Goal: Connect with others: Connect with other users

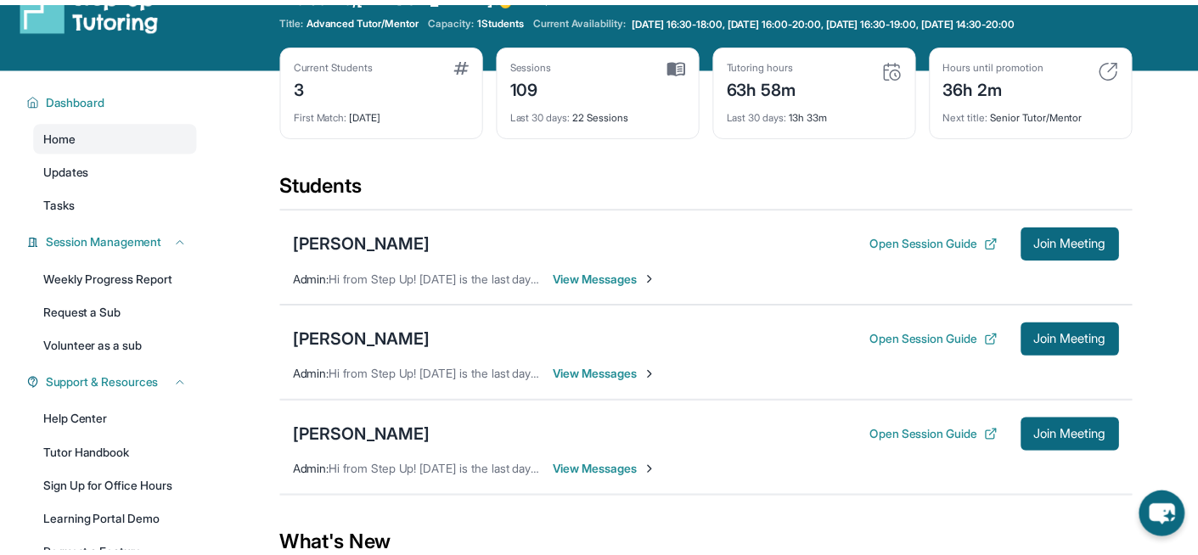
scroll to position [45, 0]
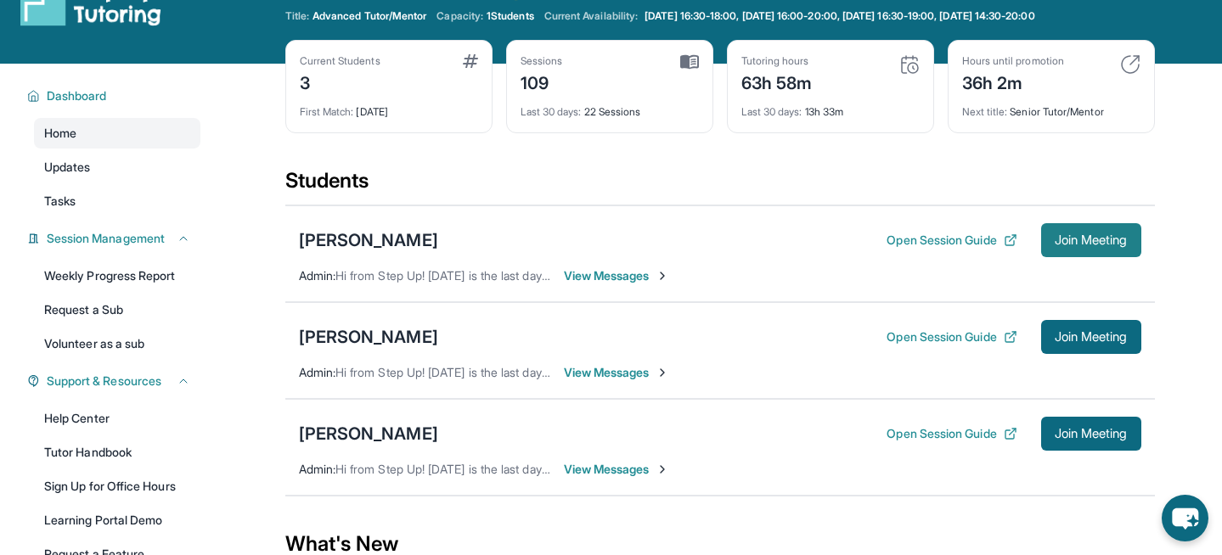
click at [1068, 231] on button "Join Meeting" at bounding box center [1091, 240] width 100 height 34
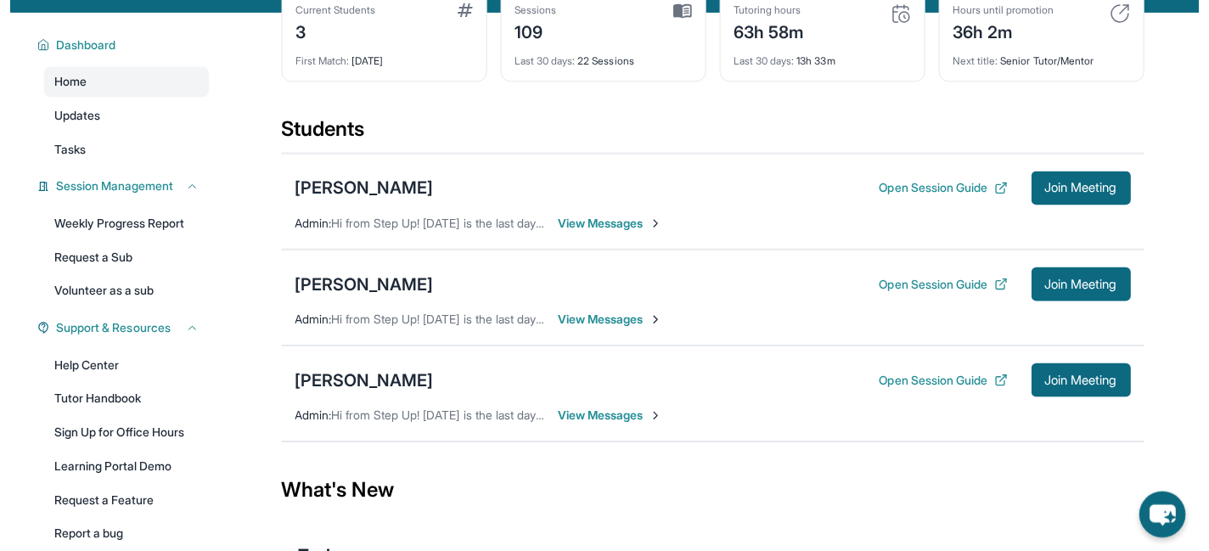
scroll to position [97, 0]
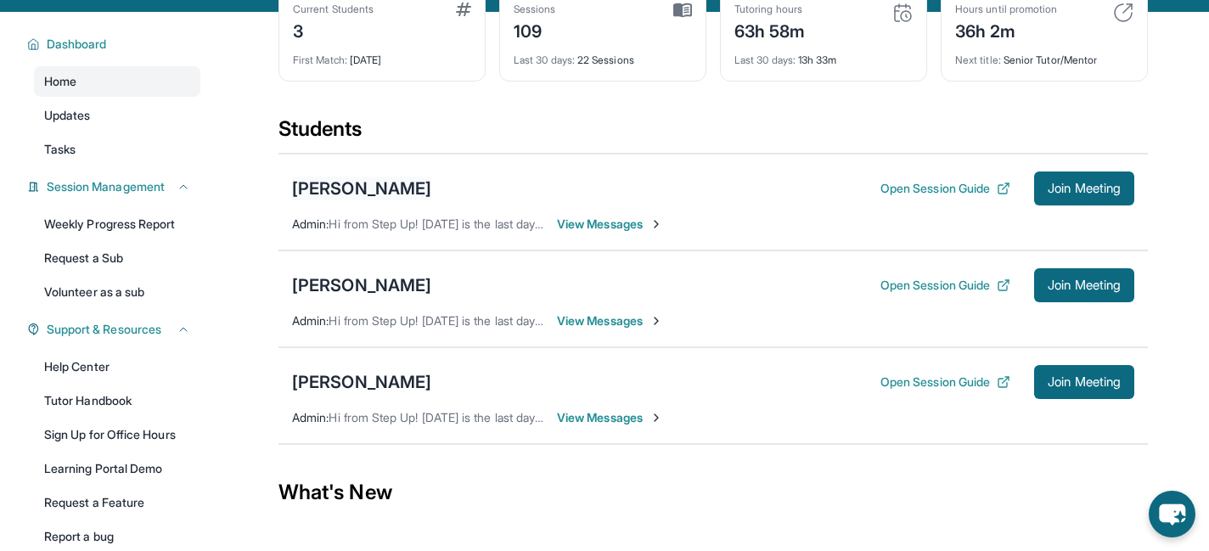
click at [376, 188] on div "[PERSON_NAME]" at bounding box center [361, 189] width 139 height 24
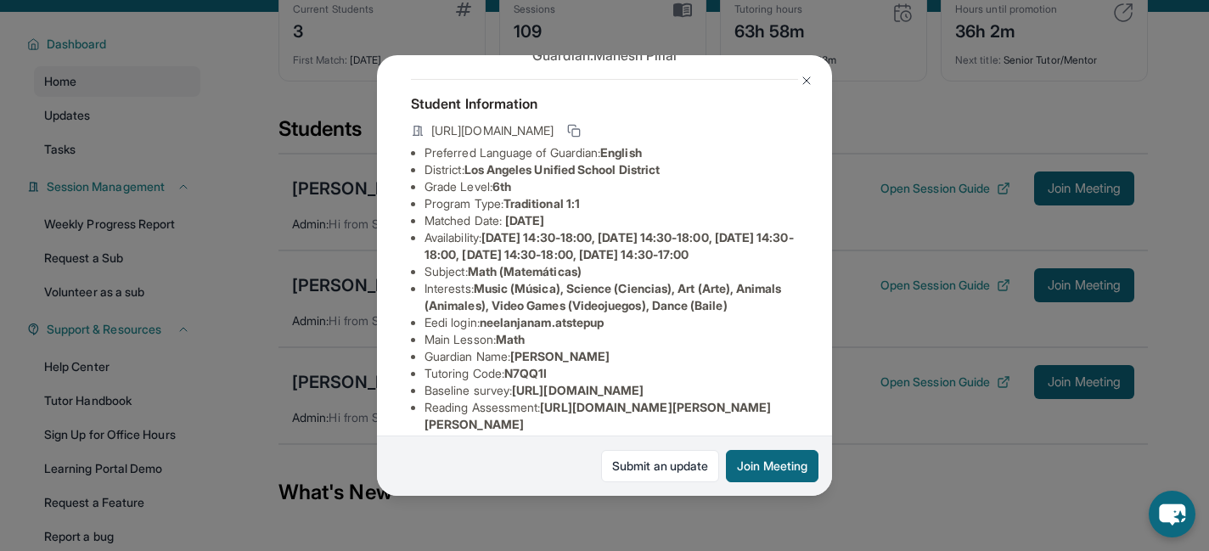
scroll to position [47, 0]
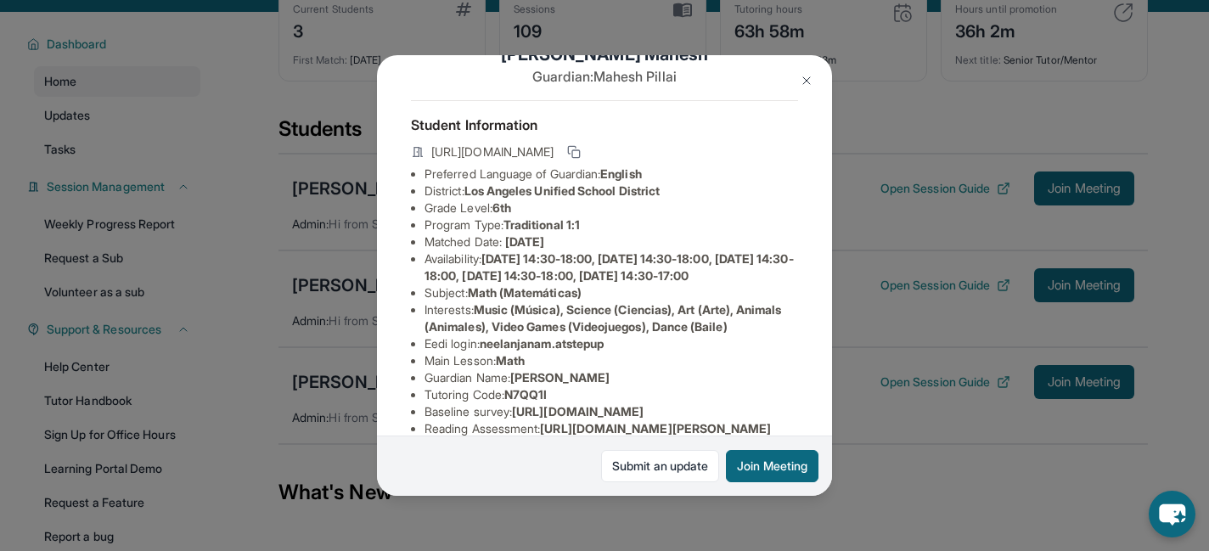
click at [801, 82] on img at bounding box center [807, 81] width 14 height 14
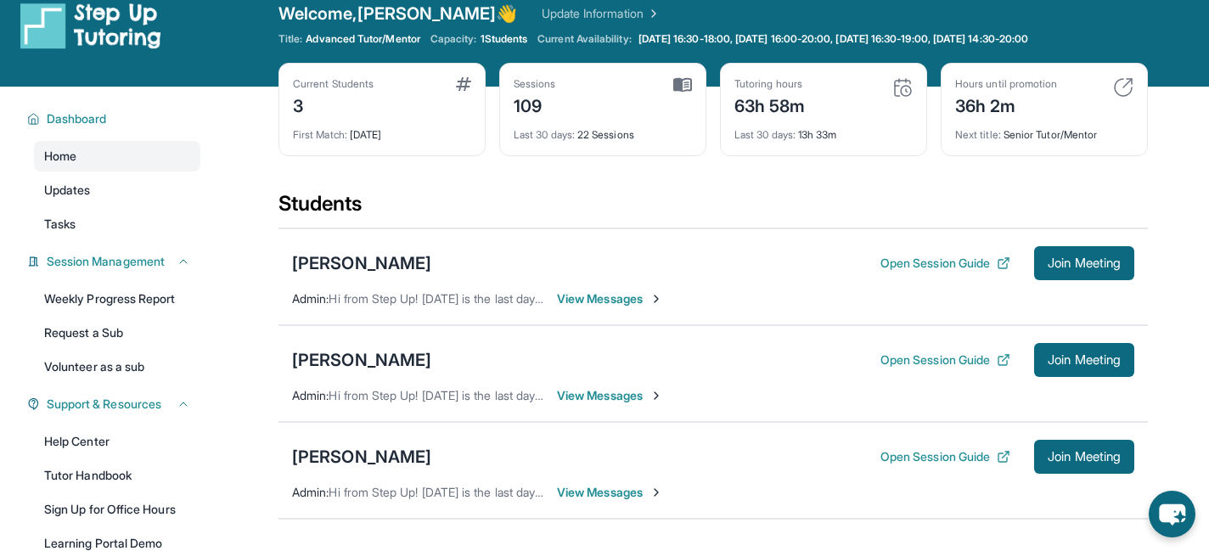
scroll to position [25, 0]
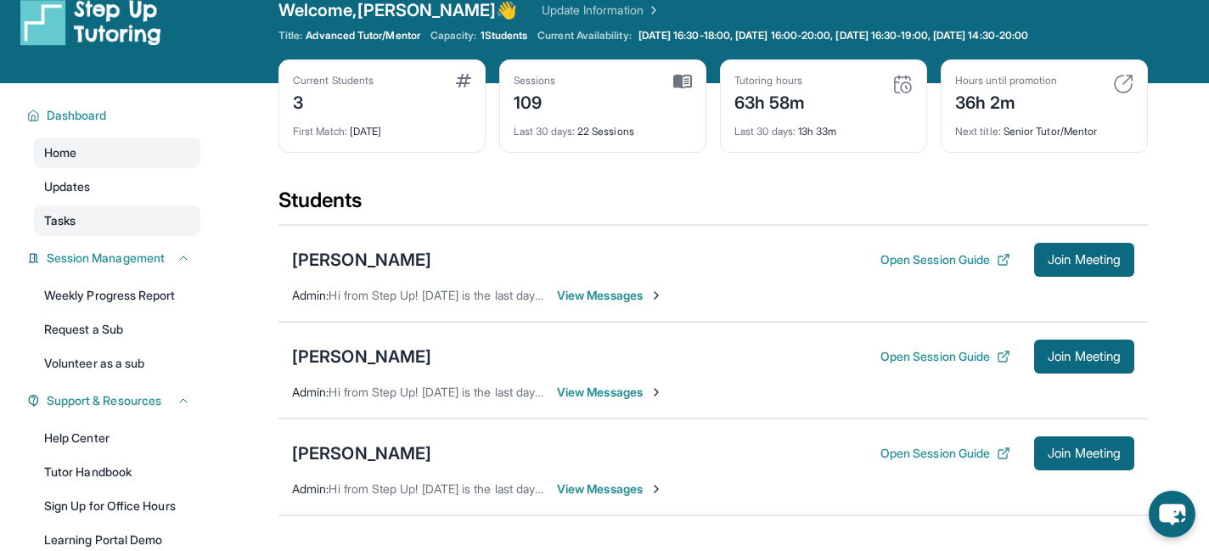
click at [93, 207] on link "Tasks" at bounding box center [117, 220] width 166 height 31
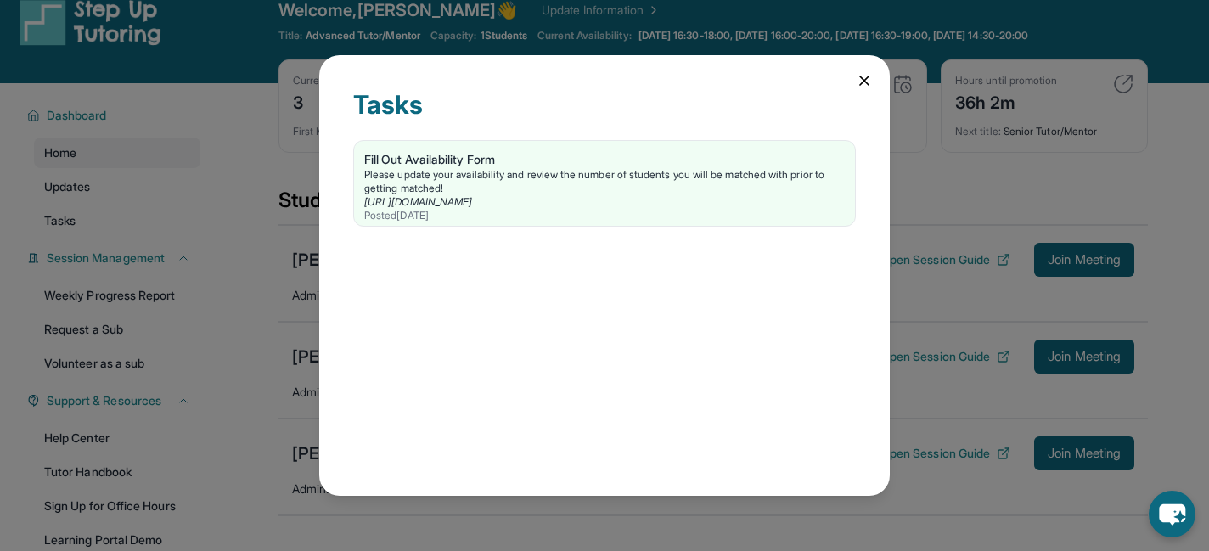
click at [863, 80] on icon at bounding box center [864, 80] width 17 height 17
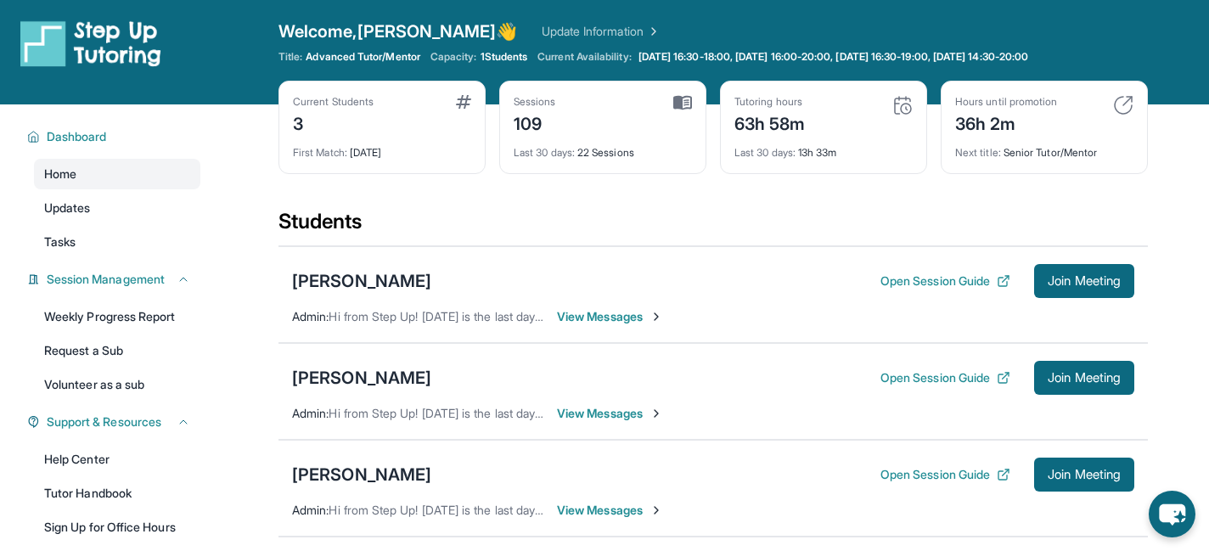
scroll to position [19, 0]
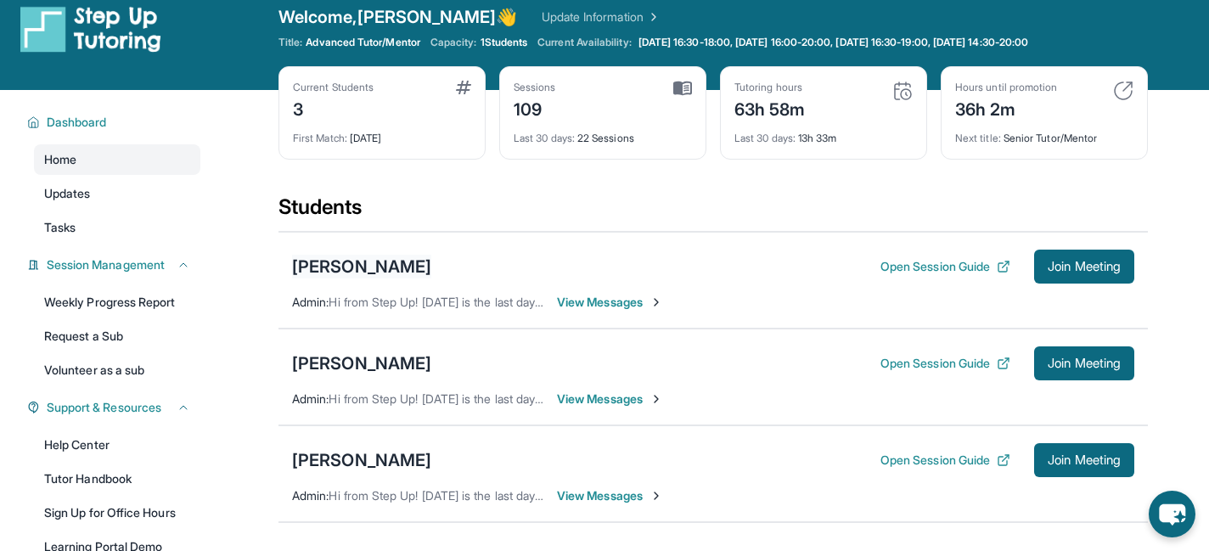
click at [385, 268] on div "[PERSON_NAME]" at bounding box center [361, 267] width 139 height 24
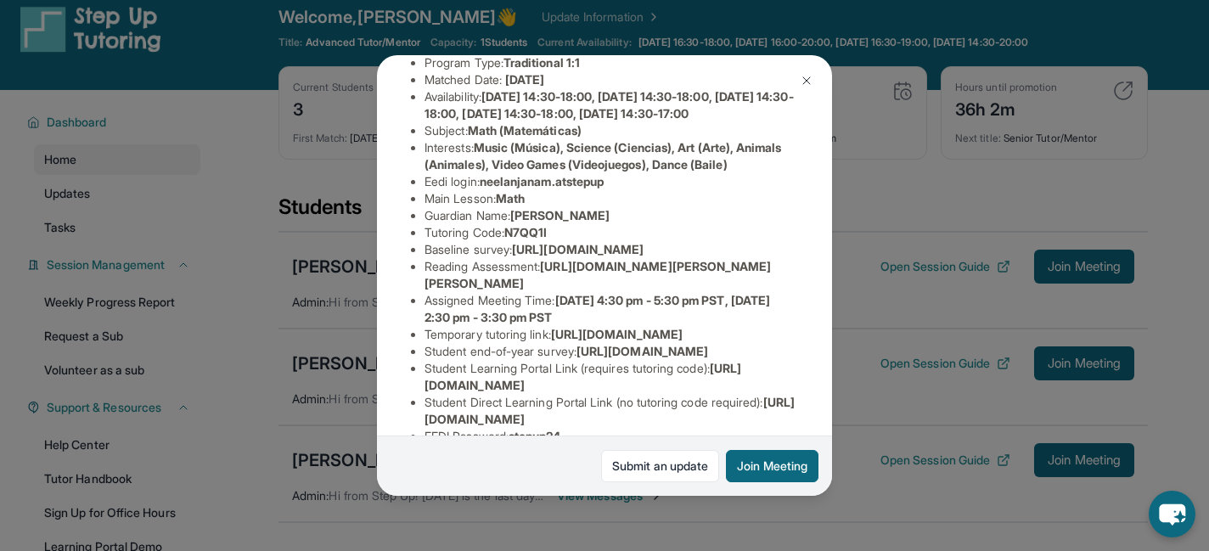
scroll to position [426, 0]
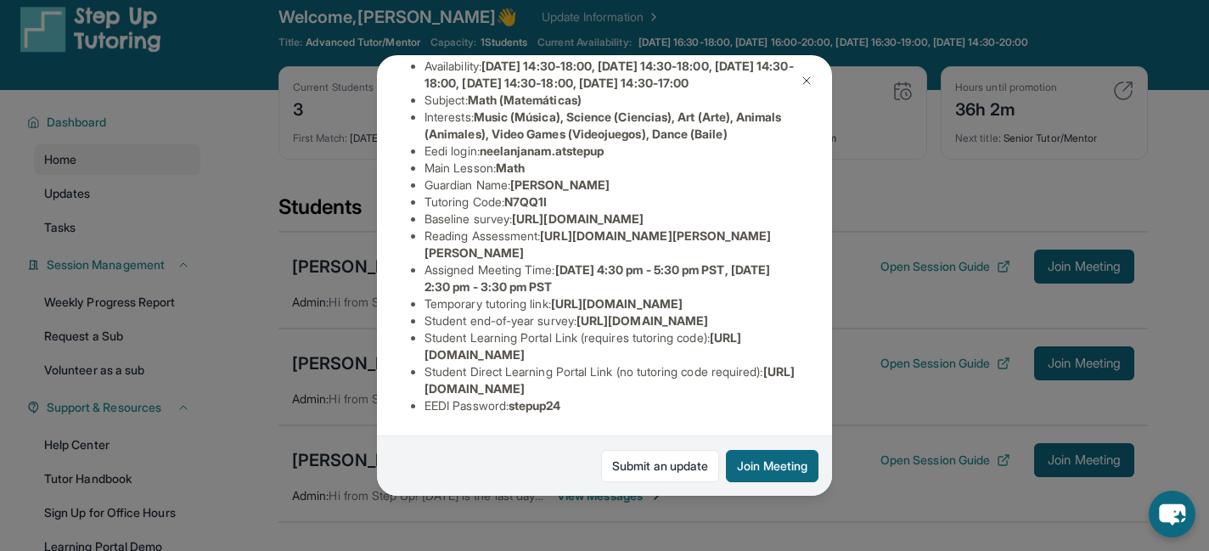
click at [810, 75] on img at bounding box center [807, 81] width 14 height 14
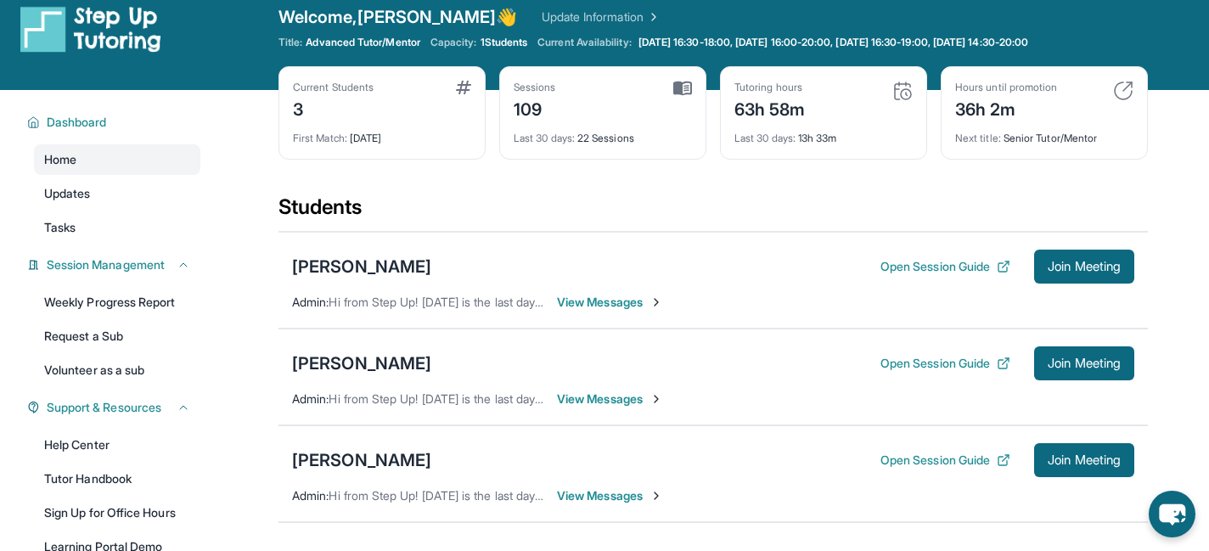
scroll to position [0, 0]
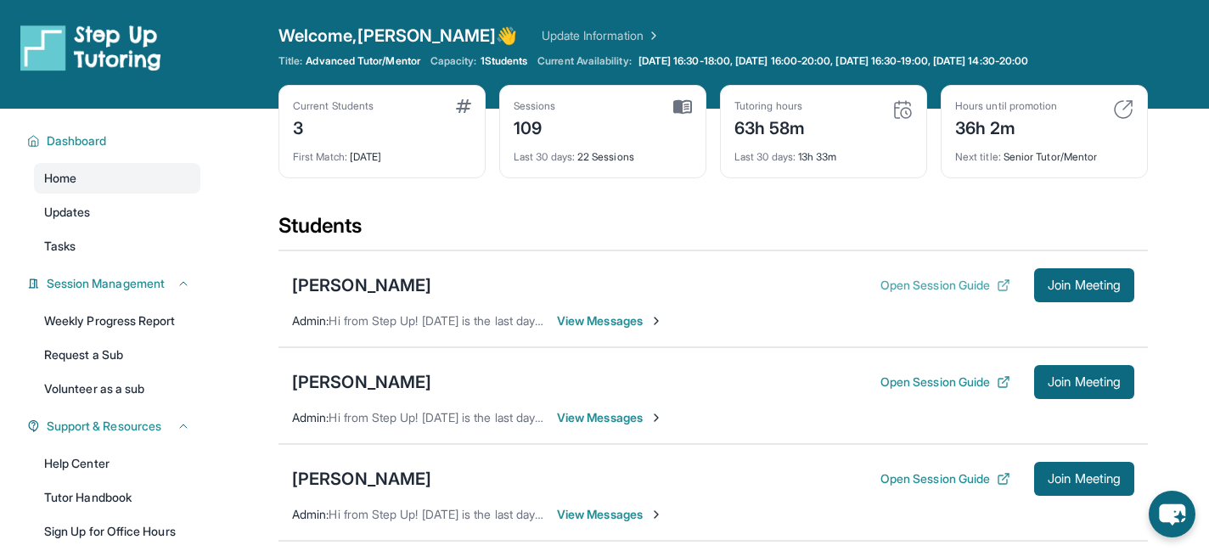
click at [937, 284] on button "Open Session Guide" at bounding box center [946, 285] width 130 height 17
click at [375, 286] on div "[PERSON_NAME]" at bounding box center [361, 285] width 139 height 24
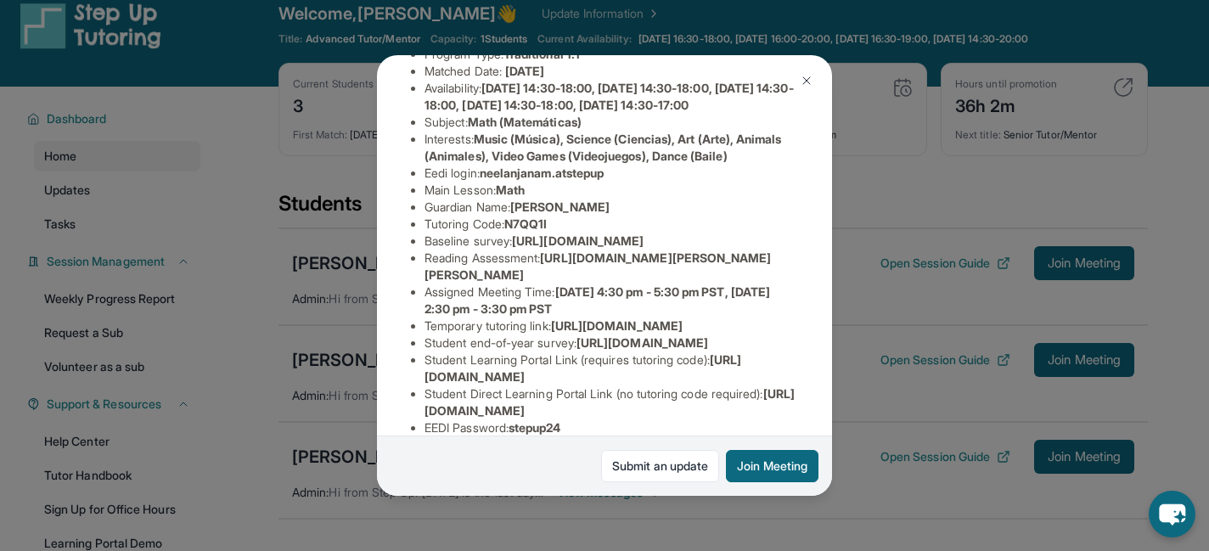
scroll to position [189, 2]
